Goal: Transaction & Acquisition: Purchase product/service

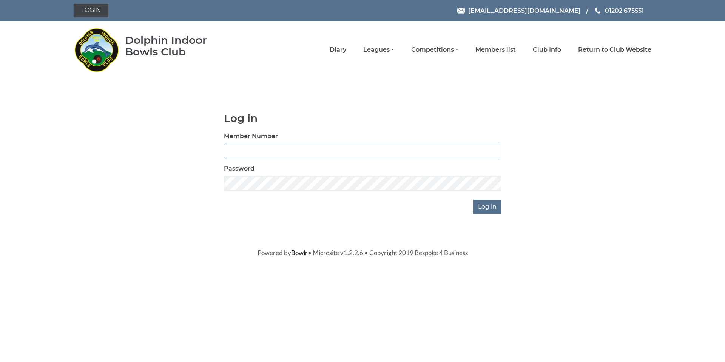
click at [319, 155] on input "Member Number" at bounding box center [363, 151] width 278 height 14
click at [395, 156] on input "4102" at bounding box center [363, 151] width 278 height 14
type input "4103"
click at [496, 205] on input "Log in" at bounding box center [487, 207] width 28 height 14
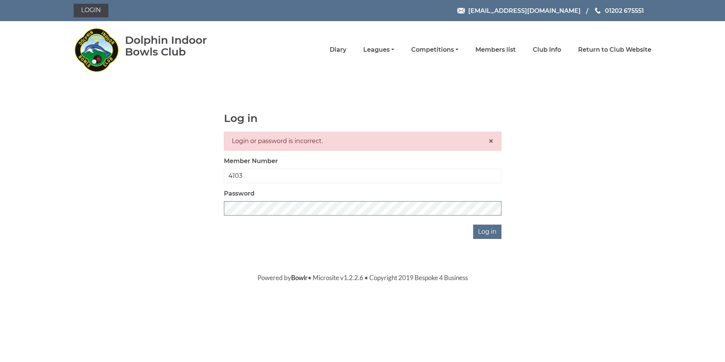
click at [473, 225] on input "Log in" at bounding box center [487, 232] width 28 height 14
click at [491, 141] on span "×" at bounding box center [490, 141] width 5 height 11
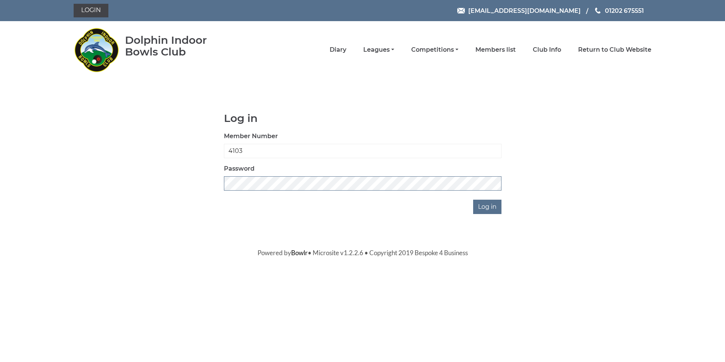
click at [473, 200] on input "Log in" at bounding box center [487, 207] width 28 height 14
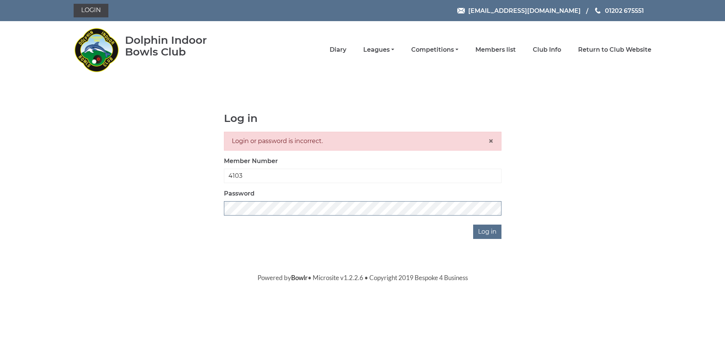
click at [473, 225] on input "Log in" at bounding box center [487, 232] width 28 height 14
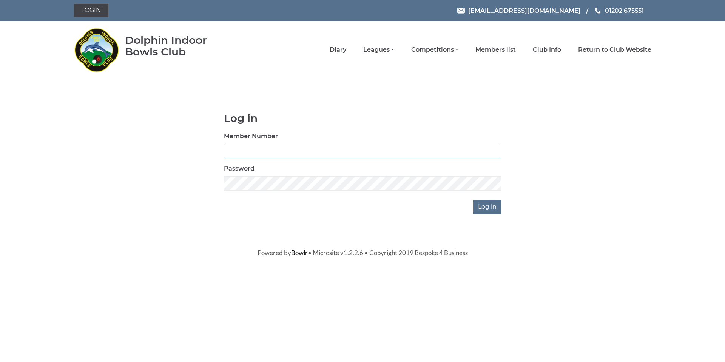
click at [264, 151] on input "Member Number" at bounding box center [363, 151] width 278 height 14
type input "4103"
click at [489, 201] on input "Log in" at bounding box center [487, 207] width 28 height 14
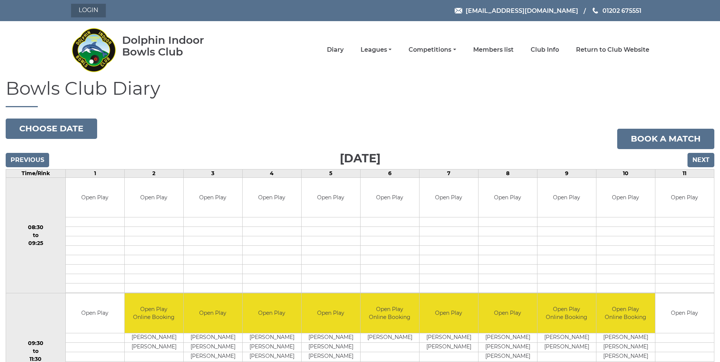
click at [85, 14] on link "Login" at bounding box center [88, 11] width 35 height 14
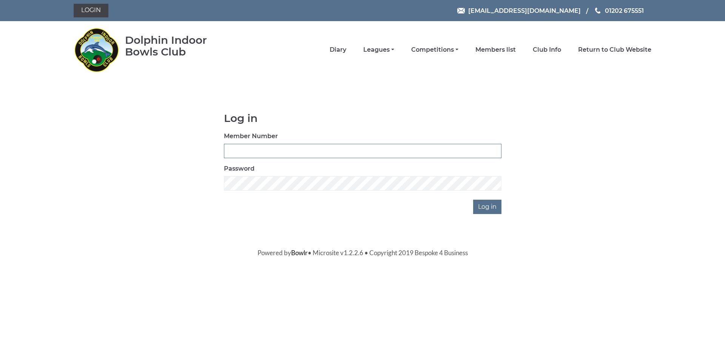
click at [337, 148] on input "Member Number" at bounding box center [363, 151] width 278 height 14
type input "4103"
click at [358, 192] on div "Log in Member Number 4103 Password Log in" at bounding box center [362, 164] width 289 height 102
click at [491, 213] on input "Log in" at bounding box center [487, 207] width 28 height 14
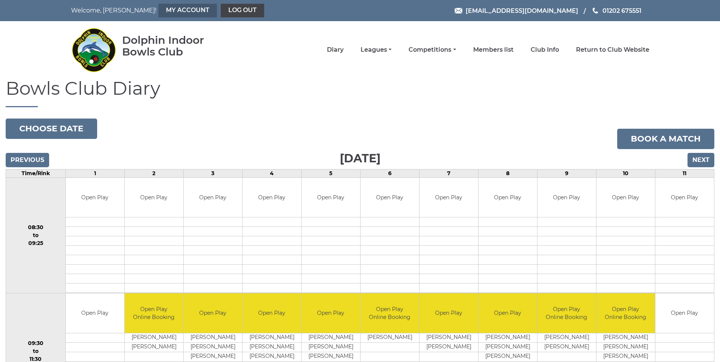
click at [161, 13] on link "My Account" at bounding box center [187, 11] width 59 height 14
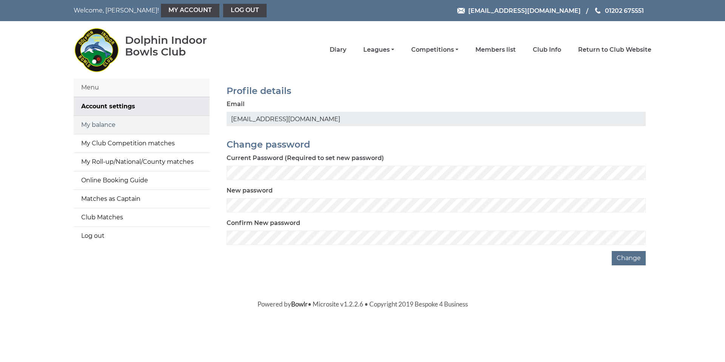
click at [106, 125] on link "My balance" at bounding box center [142, 125] width 136 height 18
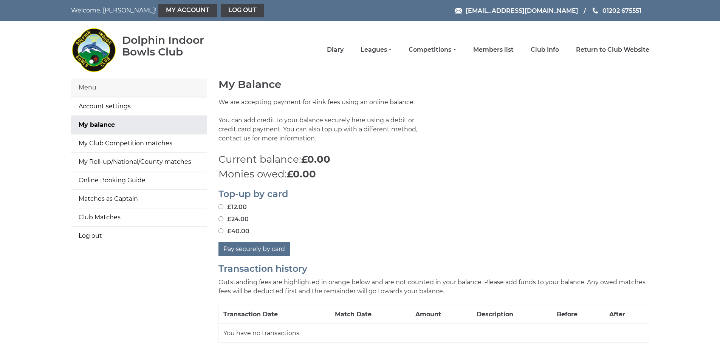
click at [221, 230] on input "£40.00" at bounding box center [220, 231] width 5 height 5
radio input "true"
click at [266, 247] on button "Pay securely by card" at bounding box center [253, 249] width 71 height 14
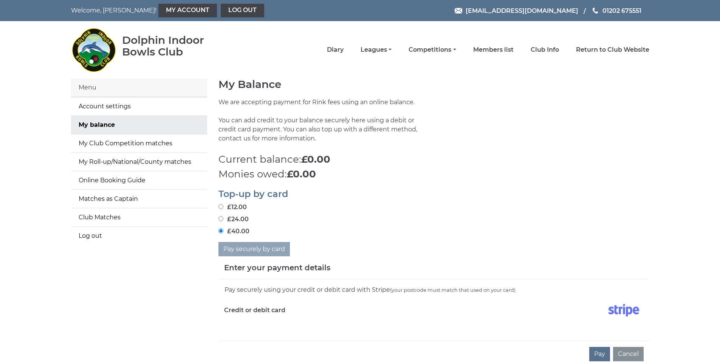
scroll to position [76, 0]
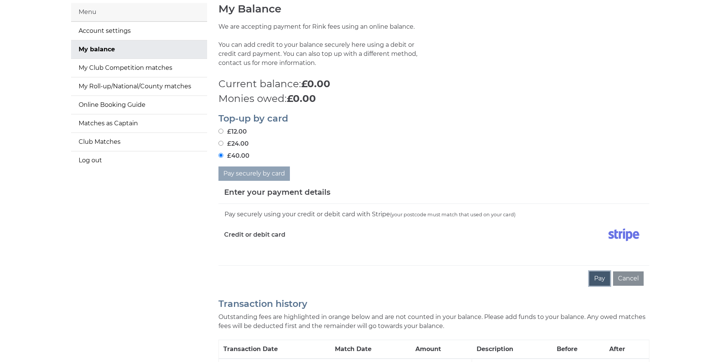
click at [601, 277] on button "Pay" at bounding box center [599, 279] width 21 height 14
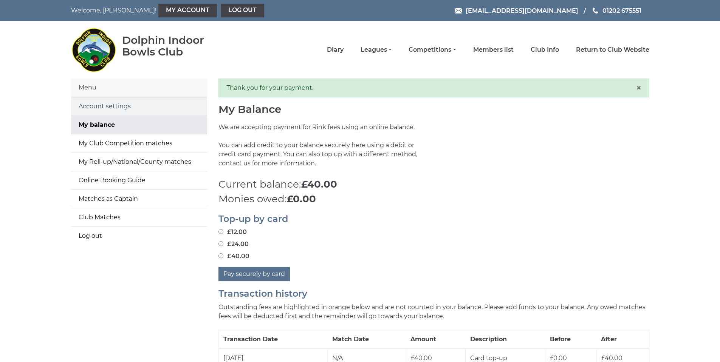
click at [117, 103] on link "Account settings" at bounding box center [139, 106] width 136 height 18
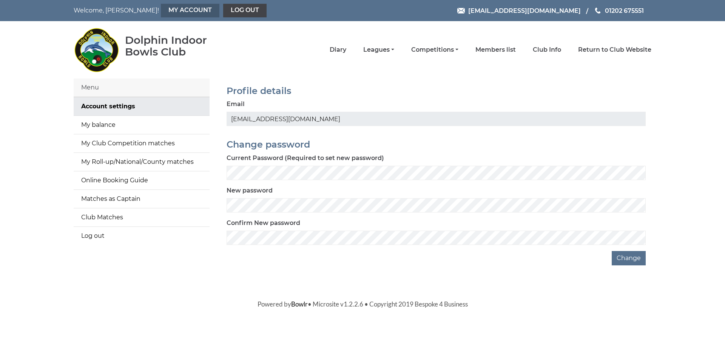
click at [161, 8] on link "My Account" at bounding box center [190, 11] width 59 height 14
click at [124, 143] on link "My Club Competition matches" at bounding box center [142, 143] width 136 height 18
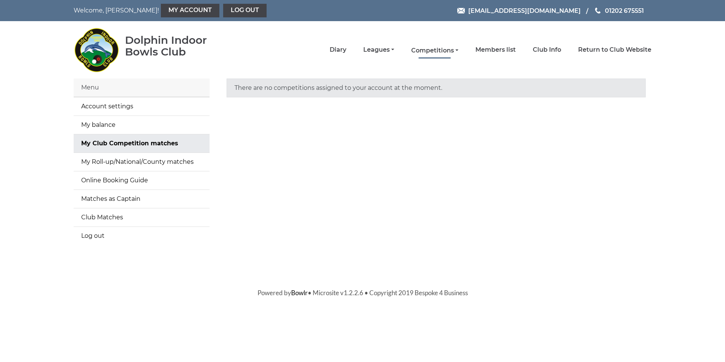
click at [454, 46] on link "Competitions" at bounding box center [434, 50] width 47 height 8
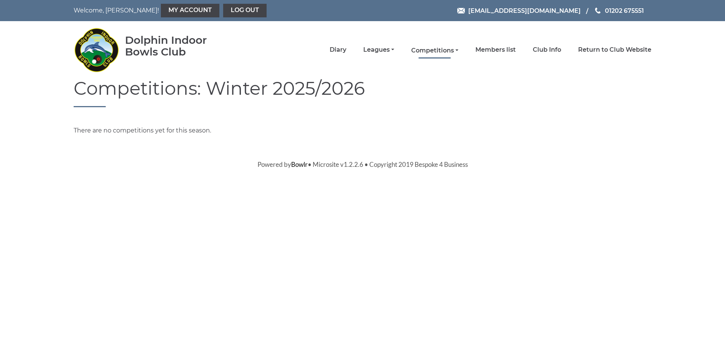
click at [453, 49] on link "Competitions" at bounding box center [434, 50] width 47 height 8
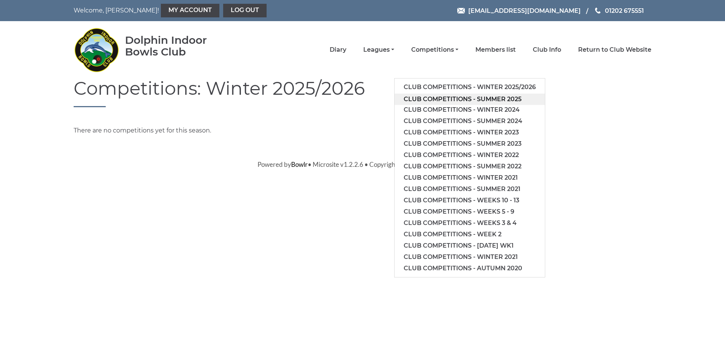
click at [470, 99] on link "Club competitions - Summer 2025" at bounding box center [470, 99] width 150 height 11
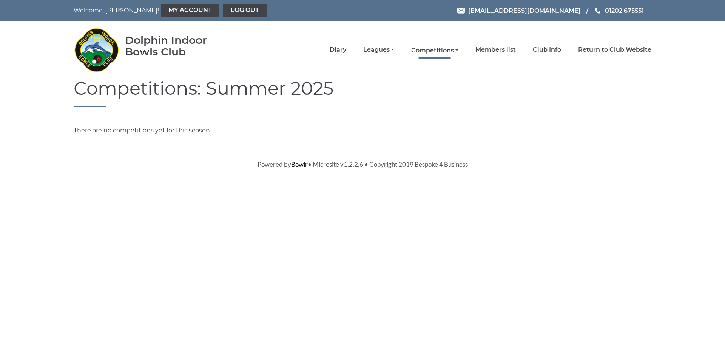
click at [448, 50] on link "Competitions" at bounding box center [434, 50] width 47 height 8
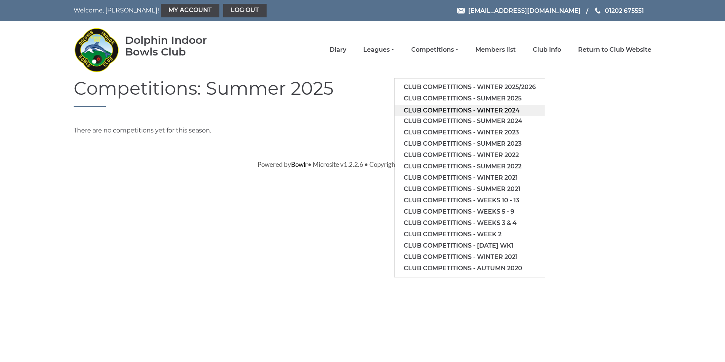
click at [487, 108] on link "Club competitions - Winter 2024" at bounding box center [470, 110] width 150 height 11
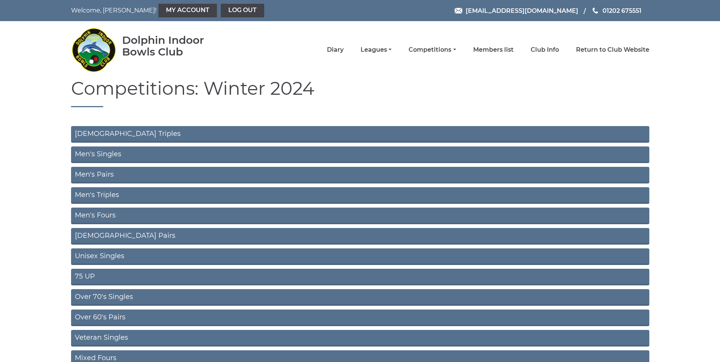
click at [397, 136] on link "Ladies Triples" at bounding box center [360, 134] width 578 height 17
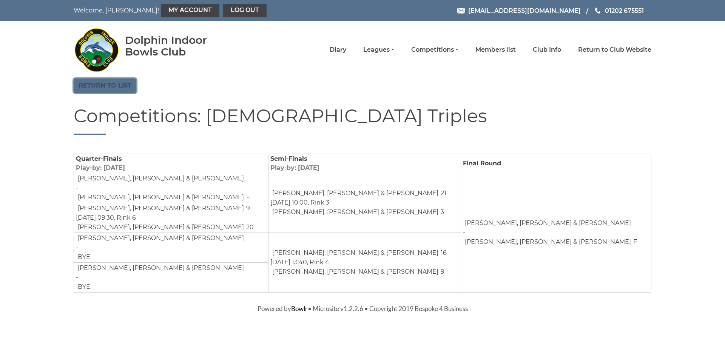
drag, startPoint x: 104, startPoint y: 81, endPoint x: 110, endPoint y: 79, distance: 6.5
click at [104, 81] on link "Return to list" at bounding box center [105, 86] width 63 height 14
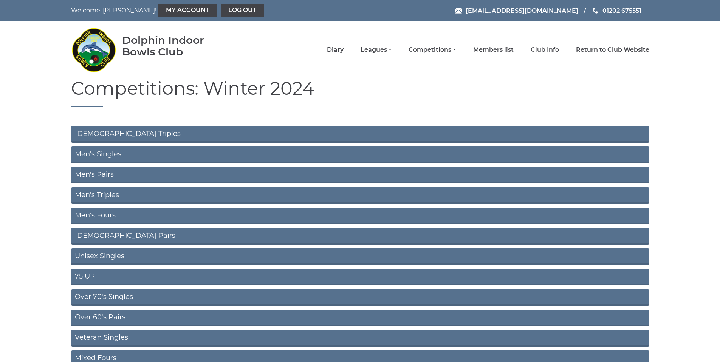
click at [128, 155] on link "Men's Singles" at bounding box center [360, 155] width 578 height 17
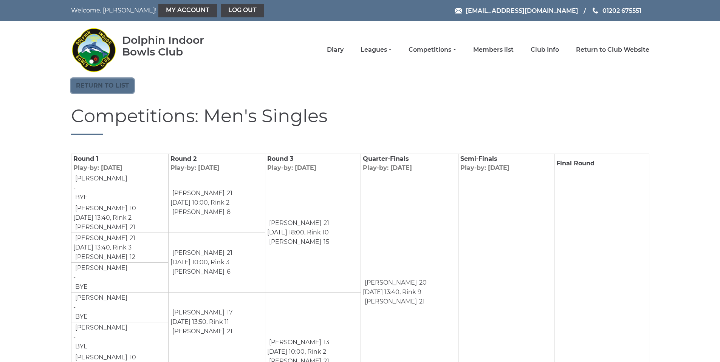
click at [82, 82] on link "Return to list" at bounding box center [102, 86] width 63 height 14
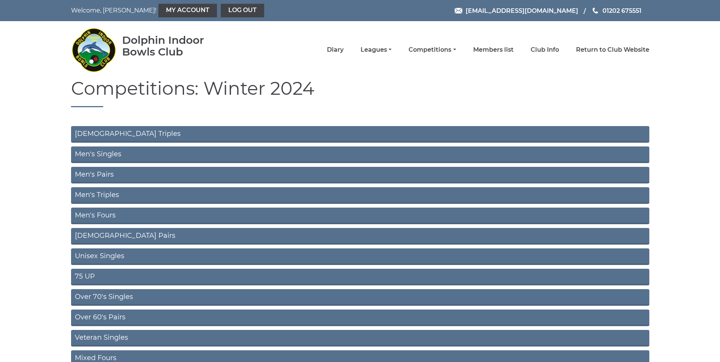
click at [161, 178] on link "Men's Pairs" at bounding box center [360, 175] width 578 height 17
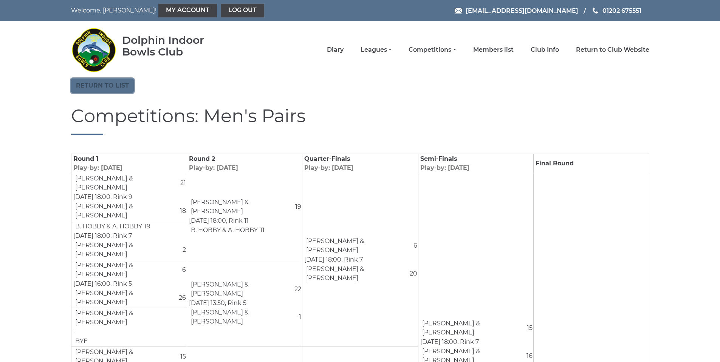
click at [94, 89] on link "Return to list" at bounding box center [102, 86] width 63 height 14
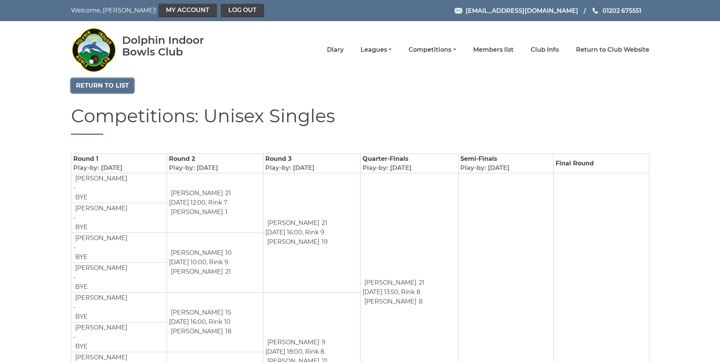
drag, startPoint x: 118, startPoint y: 85, endPoint x: 94, endPoint y: 108, distance: 33.7
click at [118, 85] on link "Return to list" at bounding box center [102, 86] width 63 height 14
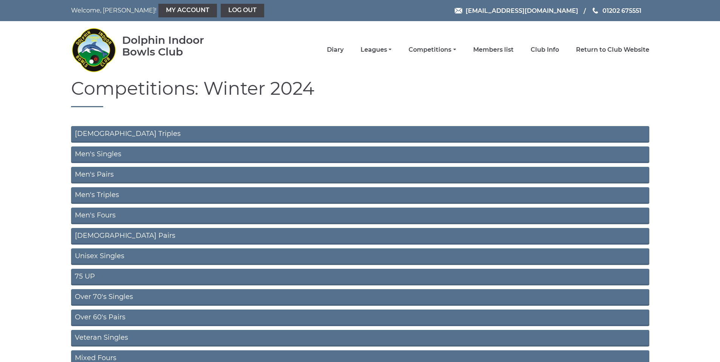
click at [92, 276] on link "75 UP" at bounding box center [360, 277] width 578 height 17
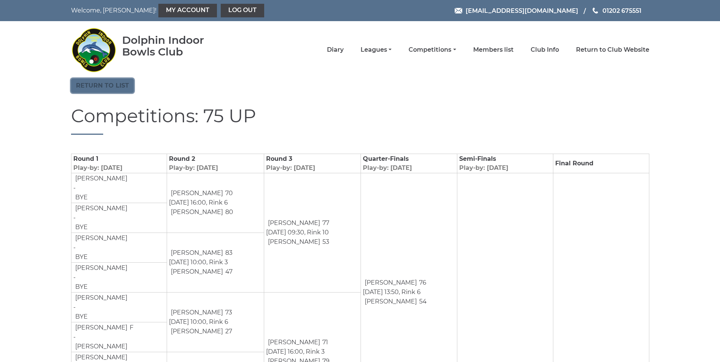
click at [120, 87] on link "Return to list" at bounding box center [102, 86] width 63 height 14
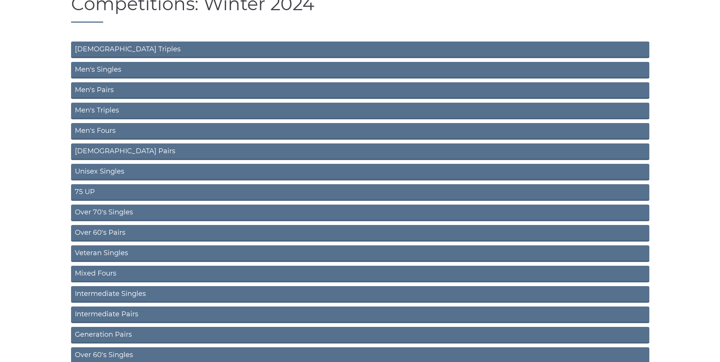
scroll to position [151, 0]
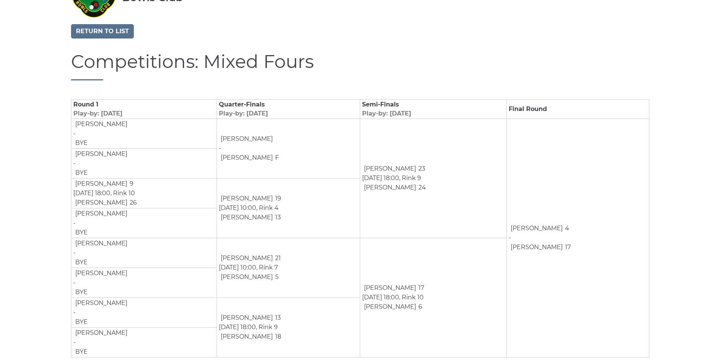
scroll to position [71, 0]
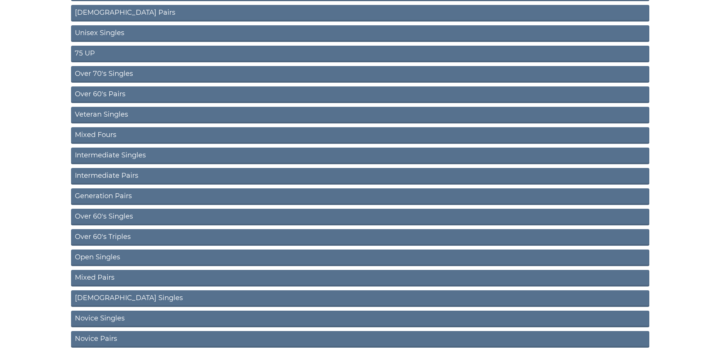
scroll to position [247, 0]
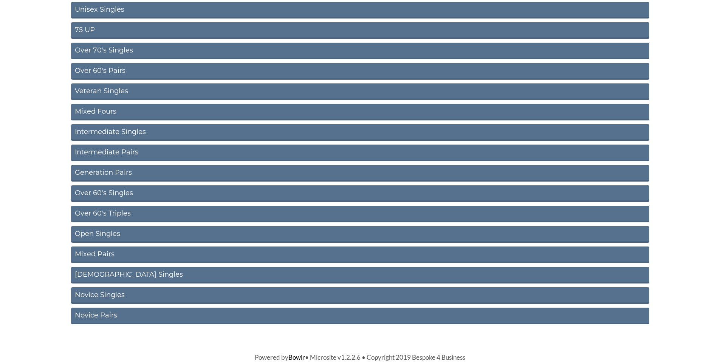
click at [124, 257] on link "Mixed Pairs" at bounding box center [360, 255] width 578 height 17
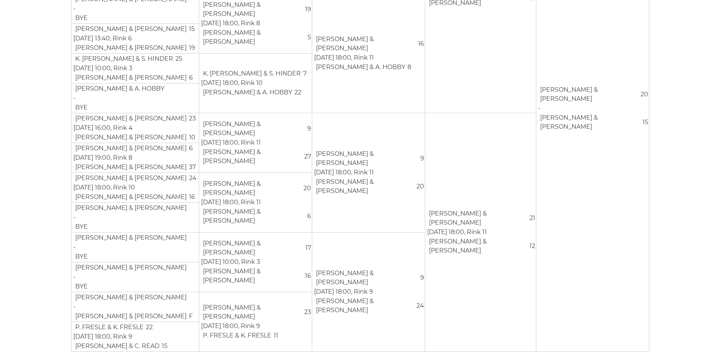
scroll to position [309, 0]
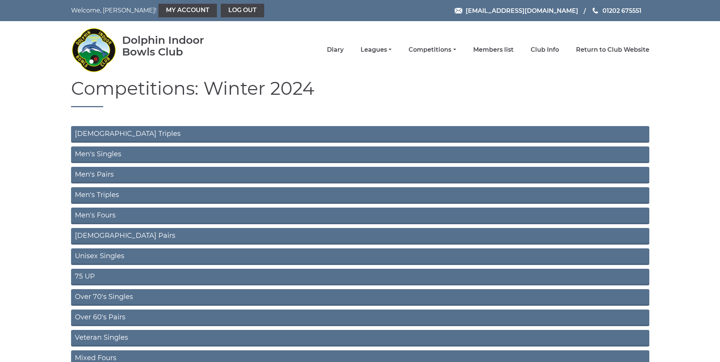
scroll to position [247, 0]
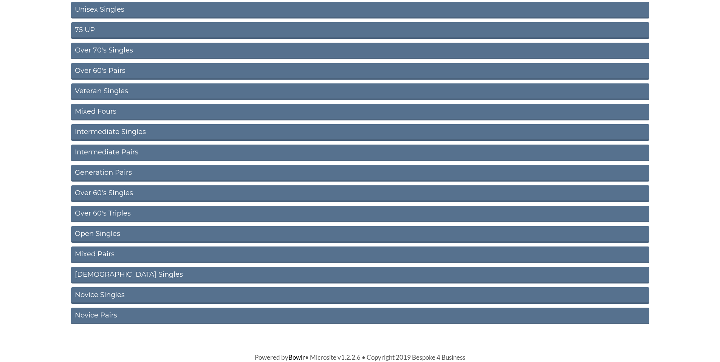
click at [114, 316] on link "Novice Pairs" at bounding box center [360, 316] width 578 height 17
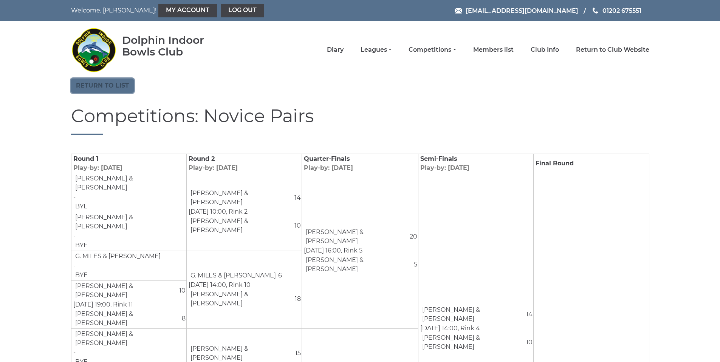
click at [118, 90] on link "Return to list" at bounding box center [102, 86] width 63 height 14
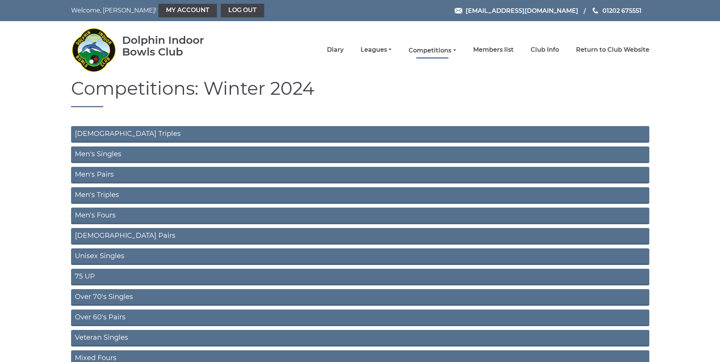
click at [448, 50] on link "Competitions" at bounding box center [431, 50] width 47 height 8
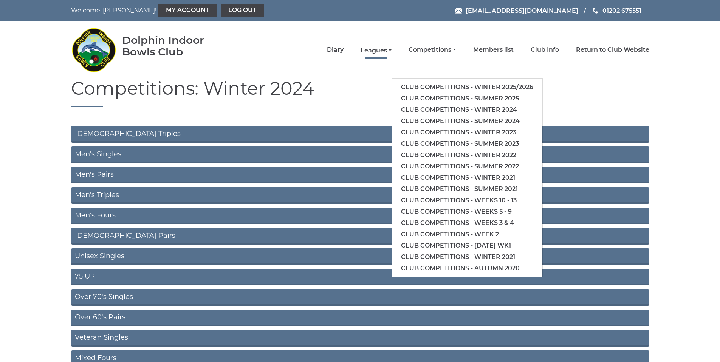
click at [384, 49] on link "Leagues" at bounding box center [375, 50] width 31 height 8
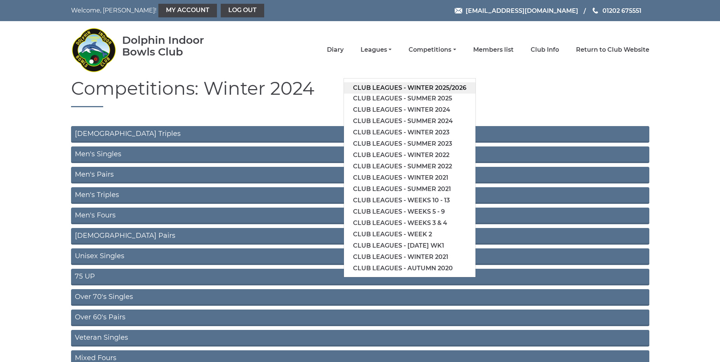
click at [419, 83] on link "Club leagues - Winter 2025/2026" at bounding box center [409, 87] width 131 height 11
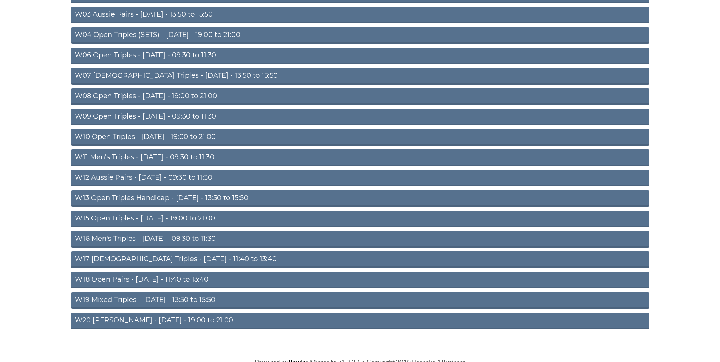
scroll to position [165, 0]
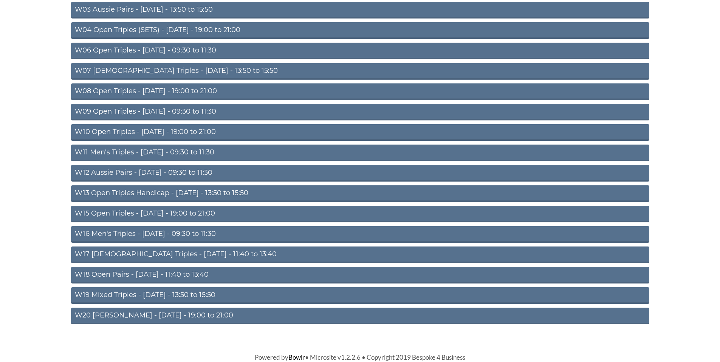
click at [207, 313] on link "W20 [PERSON_NAME] - [DATE] - 19:00 to 21:00" at bounding box center [360, 316] width 578 height 17
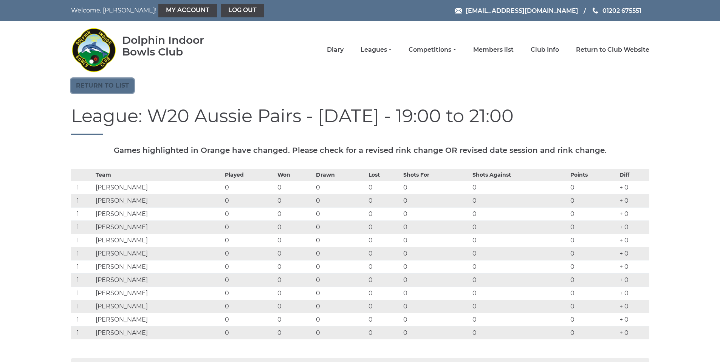
click at [92, 79] on link "Return to list" at bounding box center [102, 86] width 63 height 14
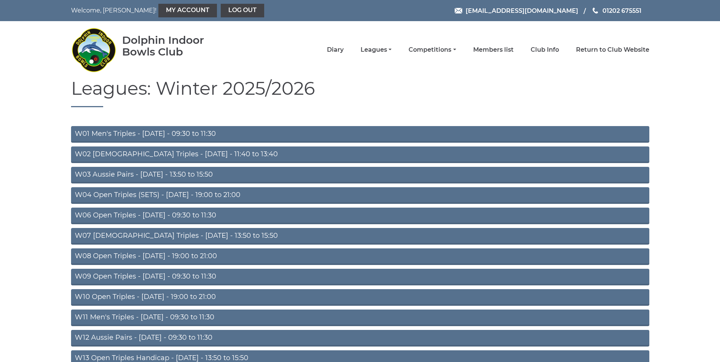
click at [154, 195] on link "W04 Open Triples (SETS) - [DATE] - 19:00 to 21:00" at bounding box center [360, 195] width 578 height 17
click at [338, 49] on link "Diary" at bounding box center [335, 50] width 17 height 8
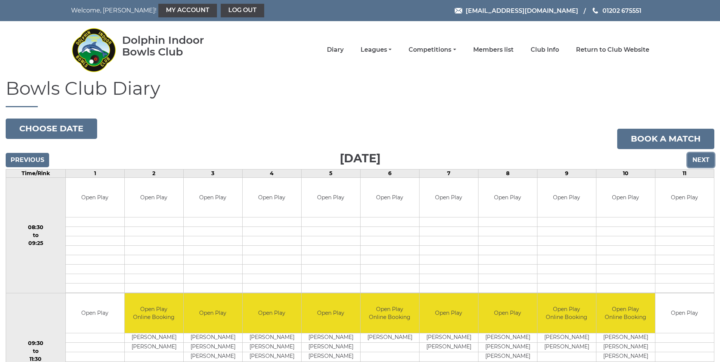
click at [705, 165] on input "Next" at bounding box center [700, 160] width 27 height 14
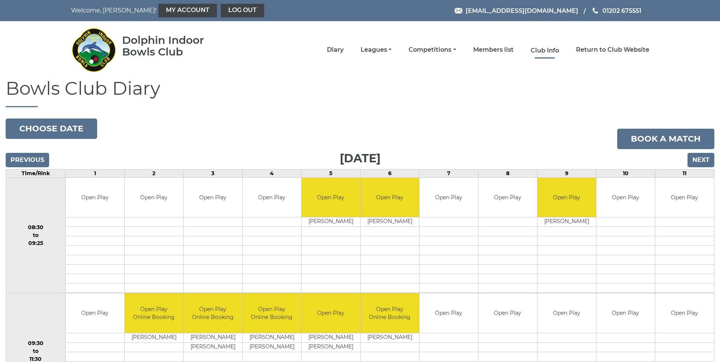
click at [549, 49] on link "Club Info" at bounding box center [544, 50] width 28 height 8
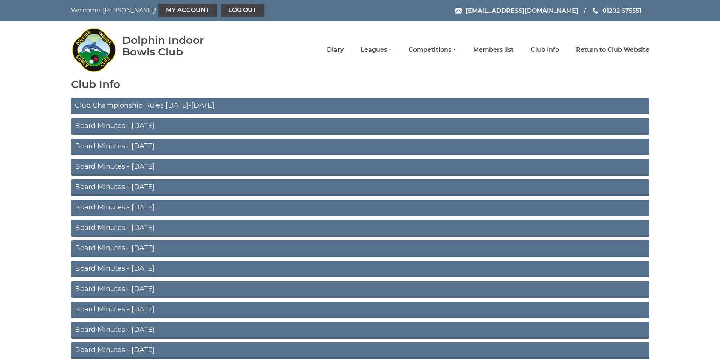
click at [597, 104] on link "Club Championship Rules [DATE]-[DATE]" at bounding box center [360, 106] width 578 height 17
click at [453, 49] on link "Competitions" at bounding box center [431, 50] width 47 height 8
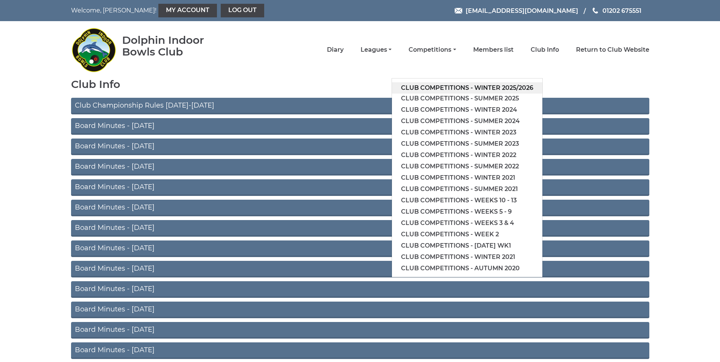
click at [470, 85] on link "Club competitions - Winter 2025/2026" at bounding box center [467, 87] width 150 height 11
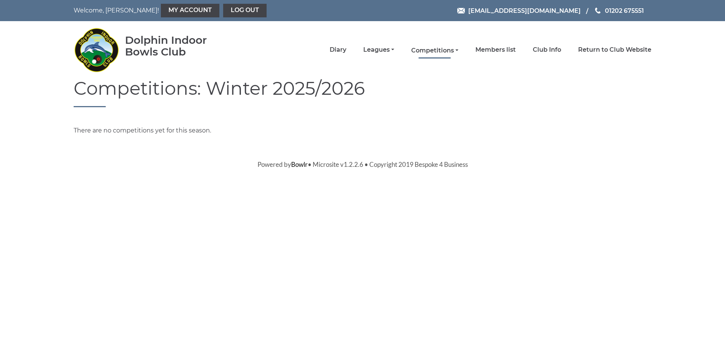
click at [442, 51] on link "Competitions" at bounding box center [434, 50] width 47 height 8
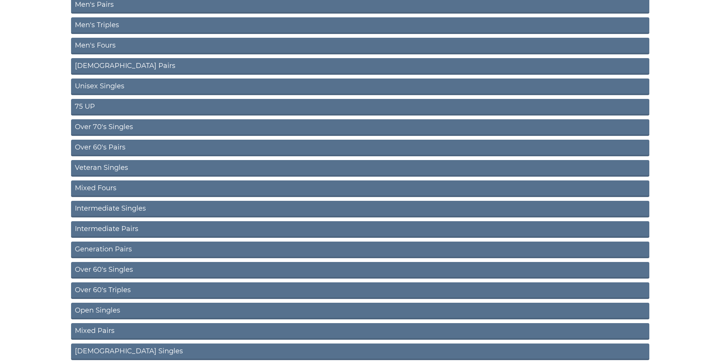
scroll to position [189, 0]
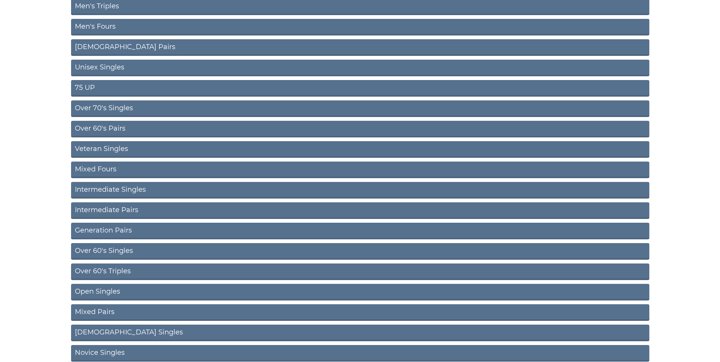
click at [131, 190] on link "Intermediate Singles" at bounding box center [360, 190] width 578 height 17
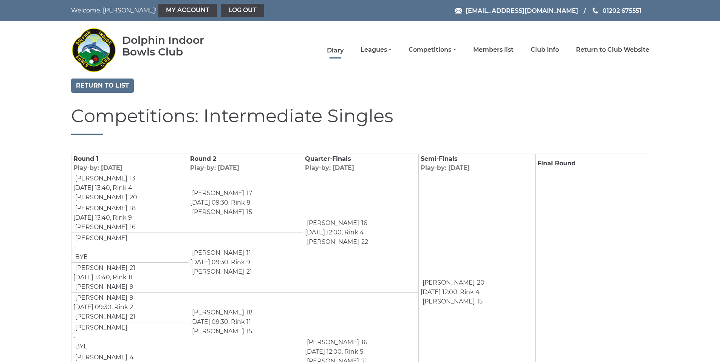
click at [337, 47] on link "Diary" at bounding box center [335, 50] width 17 height 8
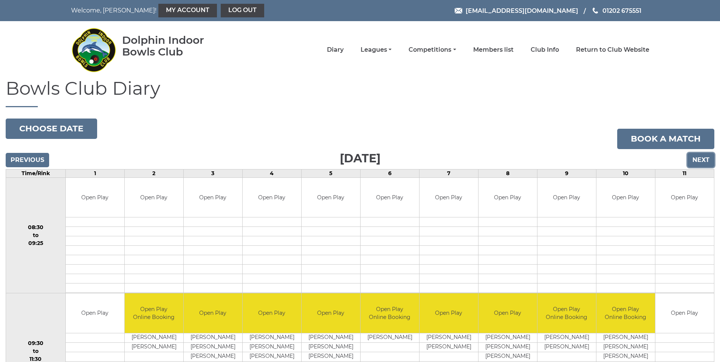
click at [700, 158] on input "Next" at bounding box center [700, 160] width 27 height 14
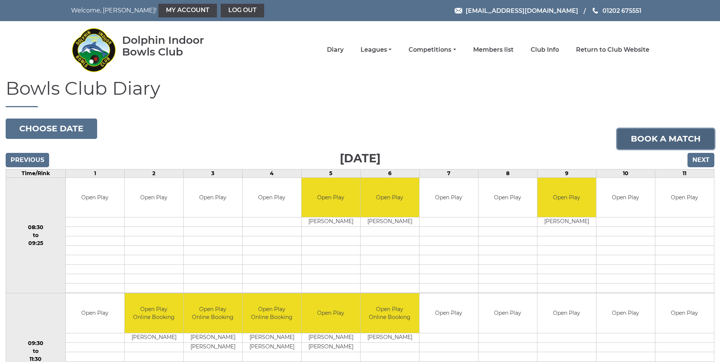
click at [678, 138] on link "Book a match" at bounding box center [665, 139] width 97 height 20
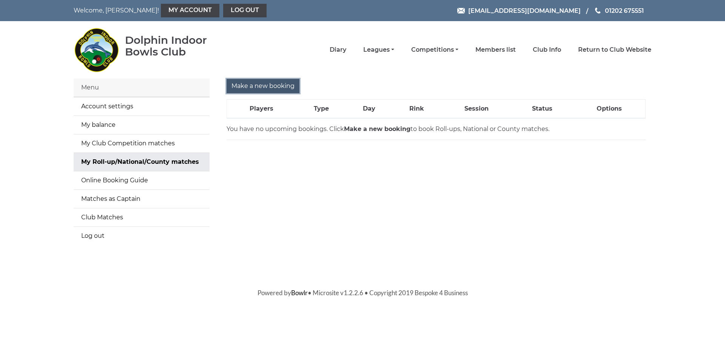
click at [279, 87] on input "Make a new booking" at bounding box center [263, 86] width 73 height 14
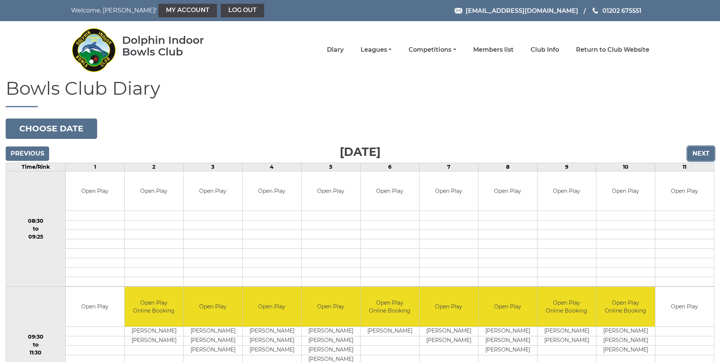
click at [700, 147] on input "Next" at bounding box center [700, 154] width 27 height 14
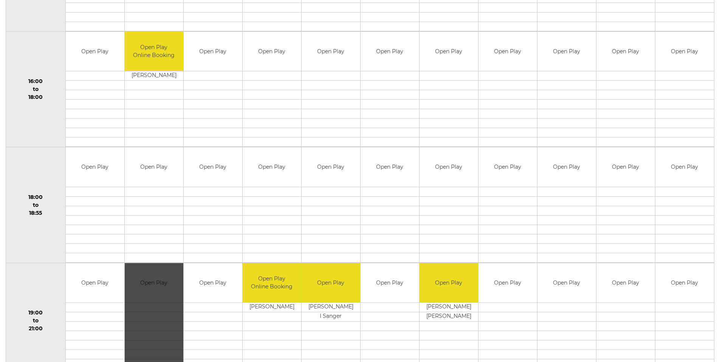
scroll to position [641, 0]
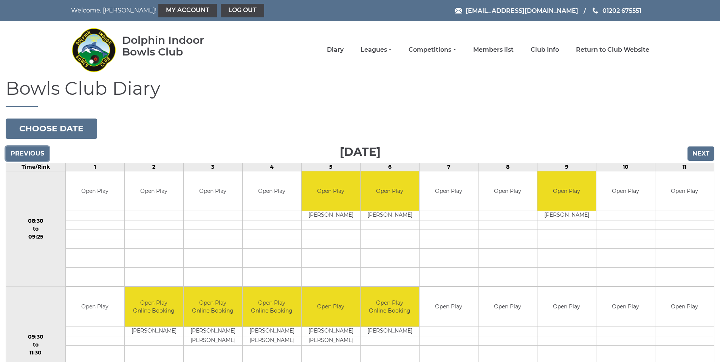
drag, startPoint x: 20, startPoint y: 153, endPoint x: 70, endPoint y: 142, distance: 51.2
click at [20, 153] on input "Previous" at bounding box center [27, 154] width 43 height 14
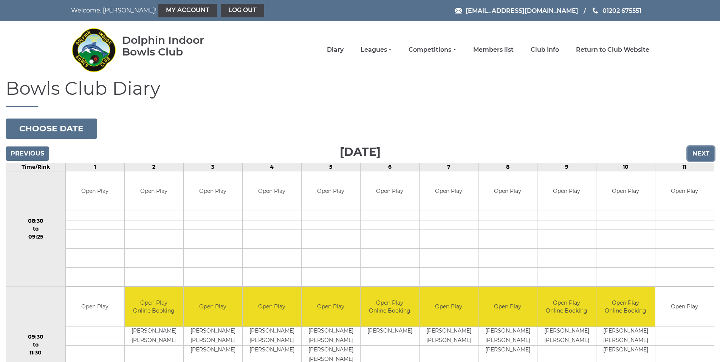
click at [694, 155] on input "Next" at bounding box center [700, 154] width 27 height 14
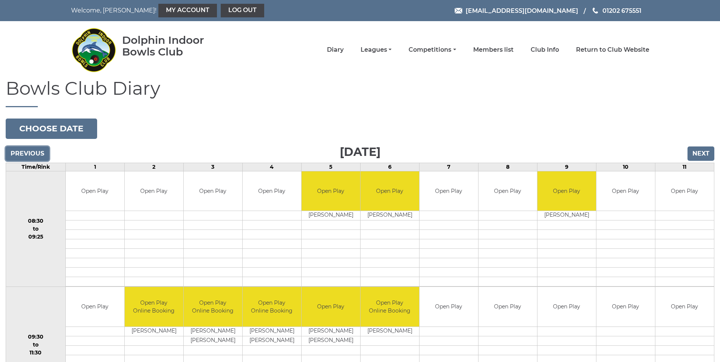
click at [30, 153] on input "Previous" at bounding box center [27, 154] width 43 height 14
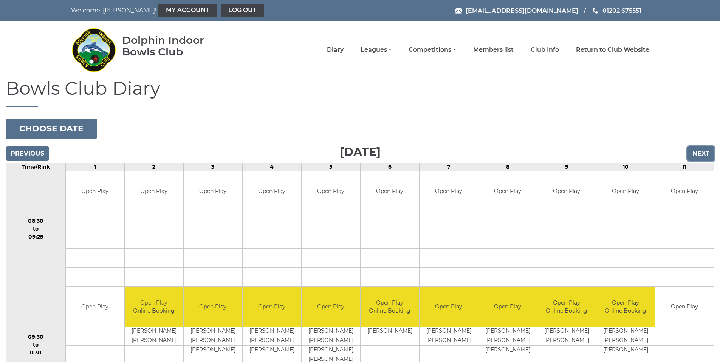
click at [703, 148] on input "Next" at bounding box center [700, 154] width 27 height 14
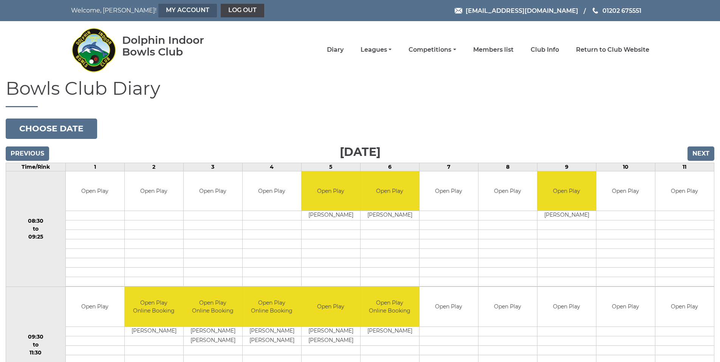
click at [172, 5] on link "My Account" at bounding box center [187, 11] width 59 height 14
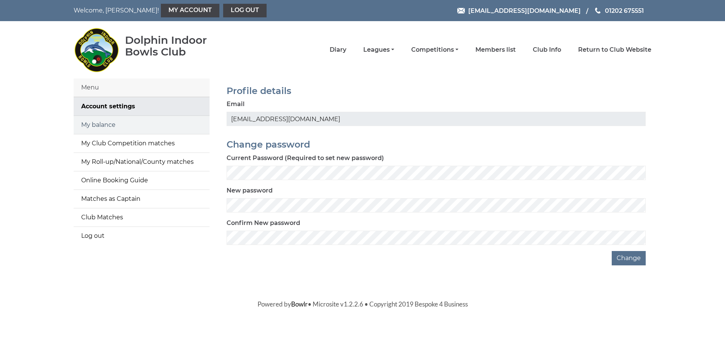
click at [111, 125] on link "My balance" at bounding box center [142, 125] width 136 height 18
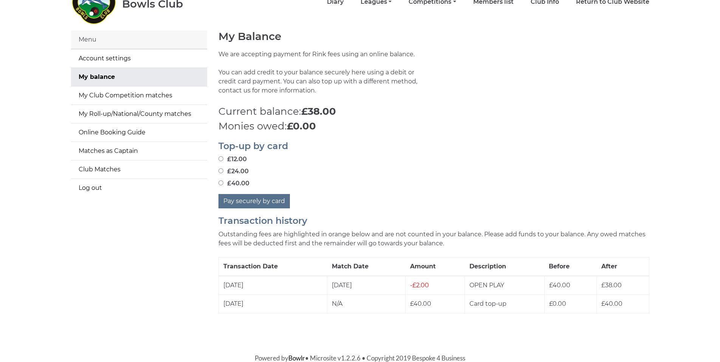
scroll to position [49, 0]
